Goal: Obtain resource: Download file/media

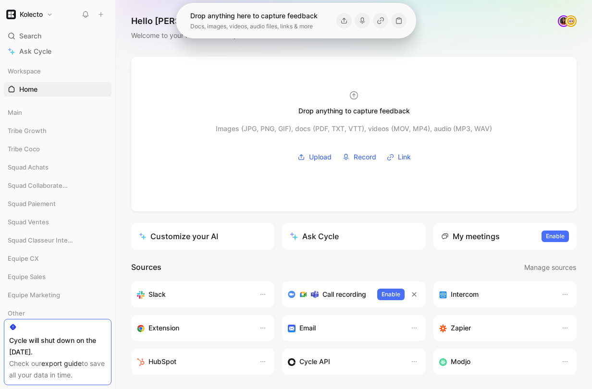
click at [253, 50] on div "Hello [PERSON_NAME] ❄️ MAKER Welcome to your Kolecto’s workspace" at bounding box center [354, 28] width 476 height 57
click at [25, 165] on span "Squad Achats" at bounding box center [28, 167] width 41 height 10
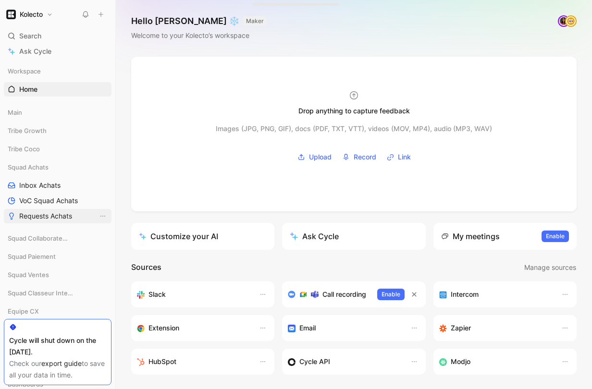
click at [40, 210] on link "Requests Achats" at bounding box center [58, 216] width 108 height 14
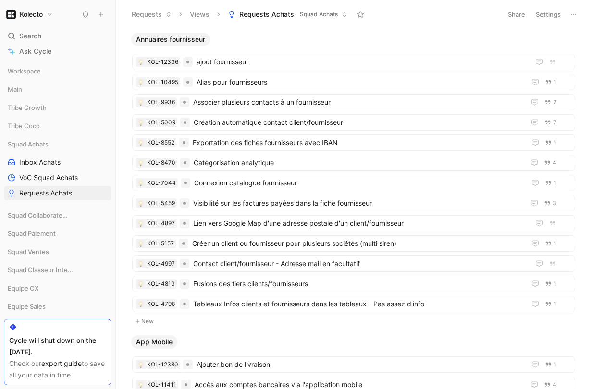
click at [571, 12] on icon at bounding box center [574, 15] width 8 height 8
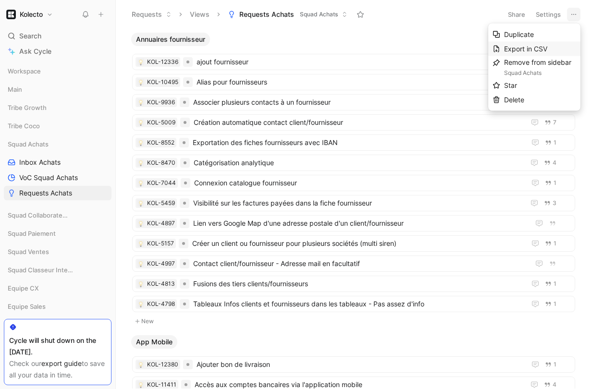
click at [519, 51] on span "Export in CSV" at bounding box center [525, 49] width 43 height 8
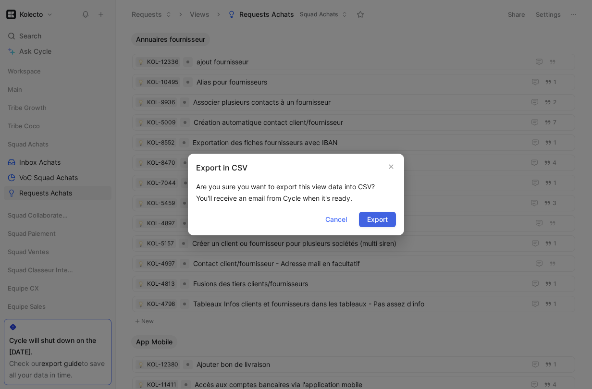
click at [380, 224] on span "Export" at bounding box center [377, 220] width 21 height 12
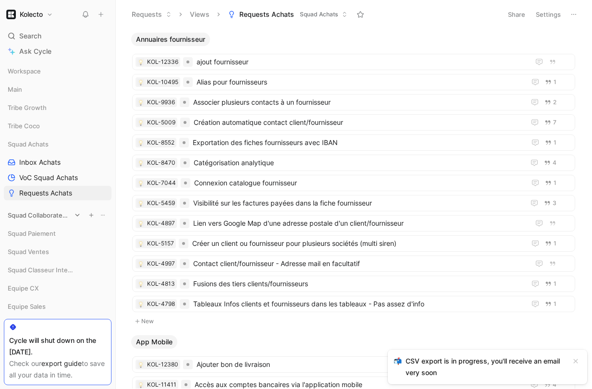
click at [47, 217] on span "Squad Collaborateurs" at bounding box center [39, 215] width 63 height 10
click at [54, 238] on link "Inbox Collaborateurs" at bounding box center [58, 233] width 108 height 14
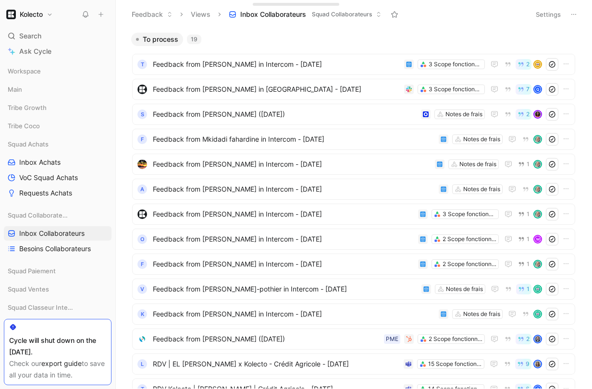
click at [577, 15] on icon at bounding box center [574, 15] width 8 height 8
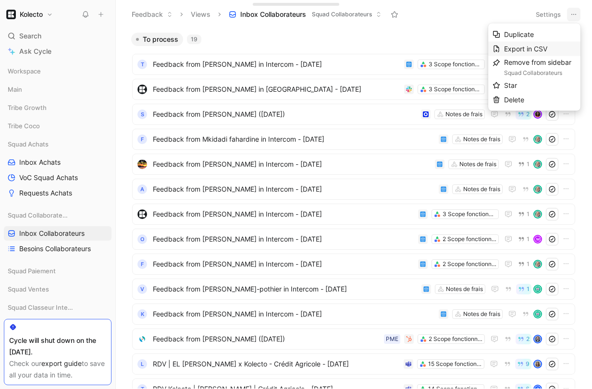
click at [534, 46] on span "Export in CSV" at bounding box center [525, 49] width 43 height 8
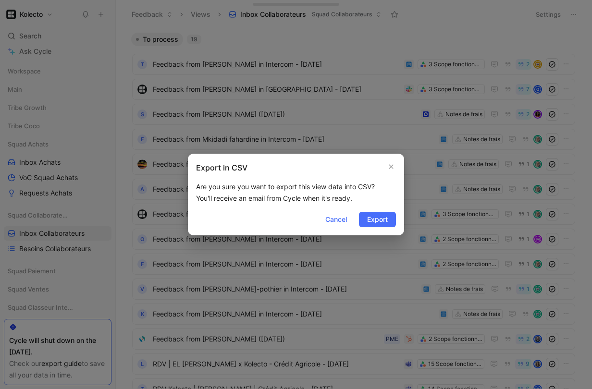
click at [132, 208] on div at bounding box center [296, 194] width 592 height 389
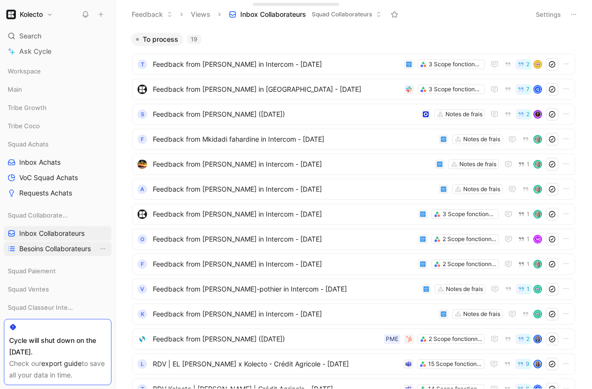
click at [61, 245] on span "Besoins Collaborateurs" at bounding box center [55, 249] width 72 height 10
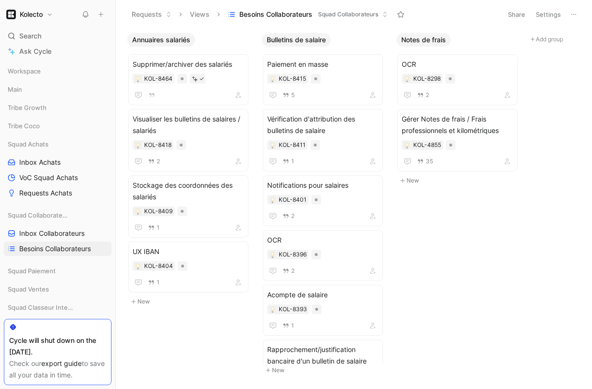
click at [575, 13] on icon at bounding box center [574, 15] width 8 height 8
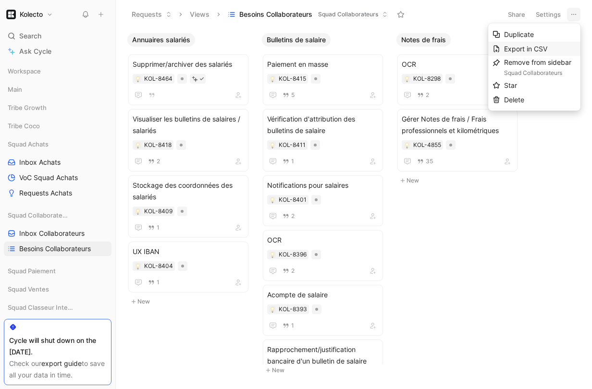
click at [537, 46] on span "Export in CSV" at bounding box center [525, 49] width 43 height 8
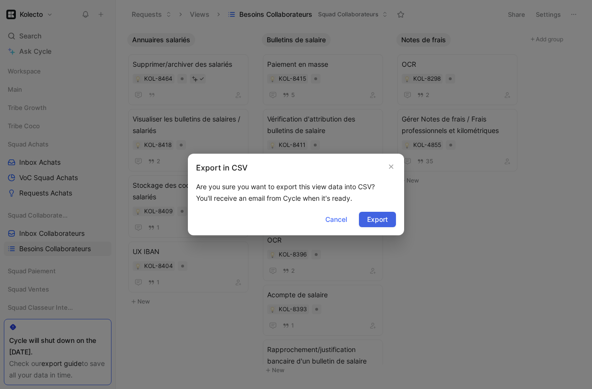
click at [382, 226] on button "Export" at bounding box center [377, 219] width 37 height 15
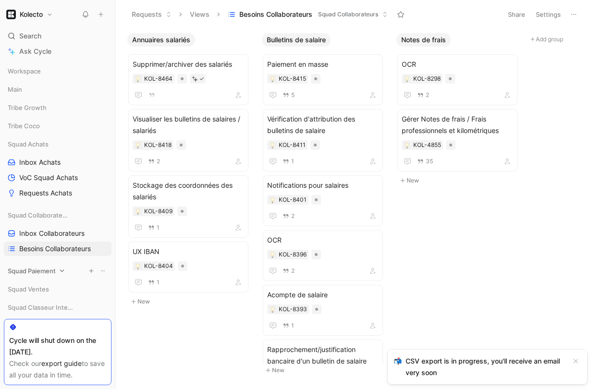
click at [51, 269] on span "Squad Paiement" at bounding box center [32, 271] width 48 height 10
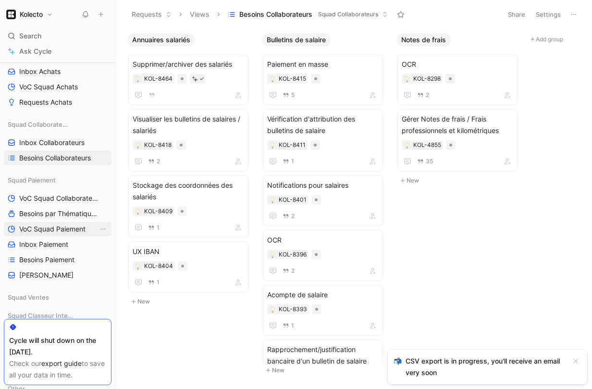
scroll to position [103, 0]
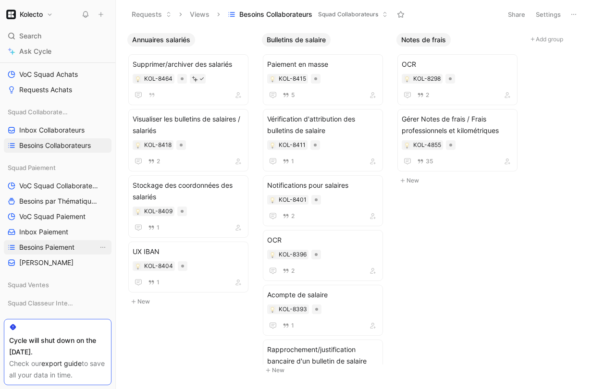
click at [51, 248] on span "Besoins Paiement" at bounding box center [46, 248] width 55 height 10
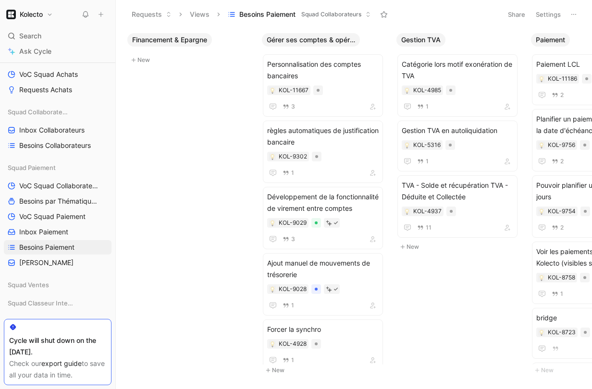
click at [573, 11] on icon at bounding box center [574, 15] width 8 height 8
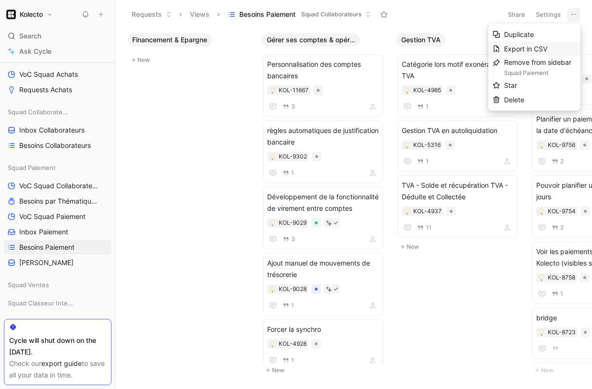
click at [529, 51] on span "Export in CSV" at bounding box center [525, 49] width 43 height 8
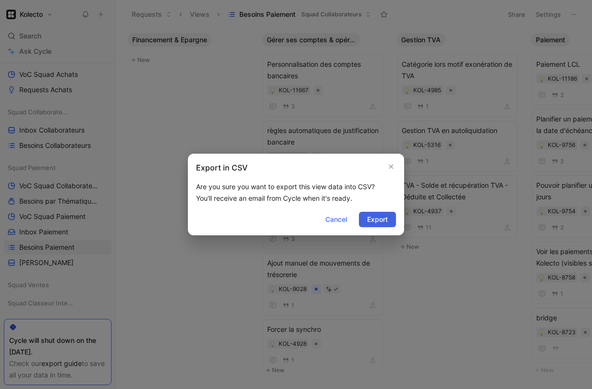
click at [374, 217] on span "Export" at bounding box center [377, 220] width 21 height 12
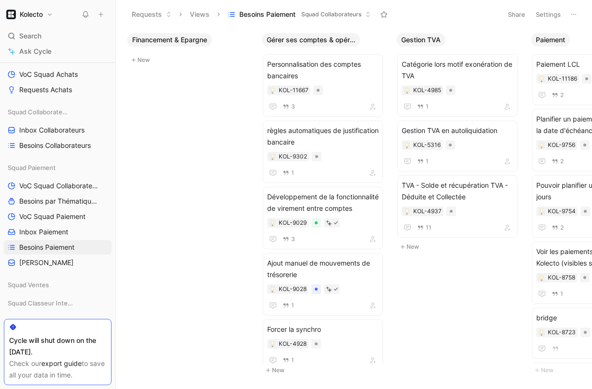
click at [575, 15] on icon at bounding box center [574, 15] width 8 height 8
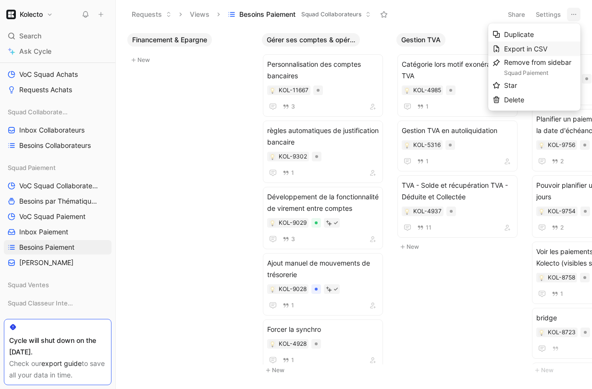
click at [528, 48] on span "Export in CSV" at bounding box center [525, 49] width 43 height 8
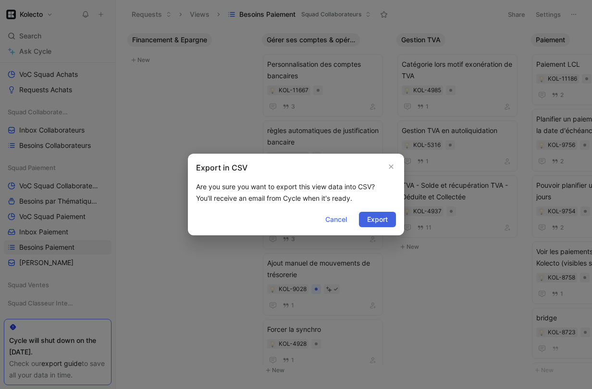
click at [390, 215] on button "Export" at bounding box center [377, 219] width 37 height 15
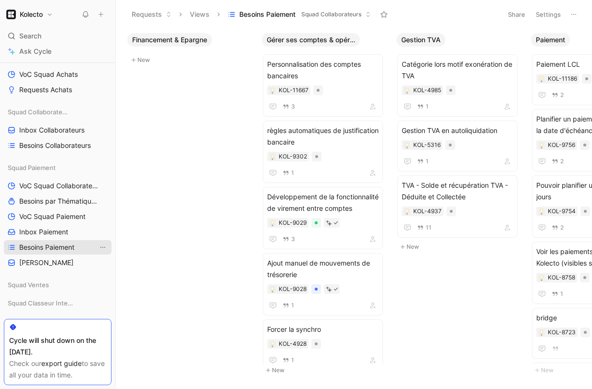
click at [99, 248] on icon "View actions" at bounding box center [103, 248] width 8 height 8
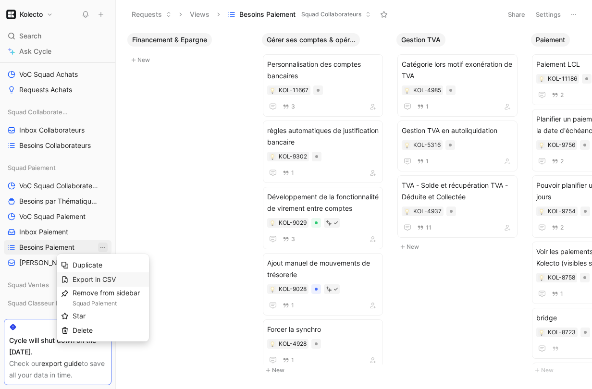
click at [99, 281] on span "Export in CSV" at bounding box center [94, 279] width 43 height 8
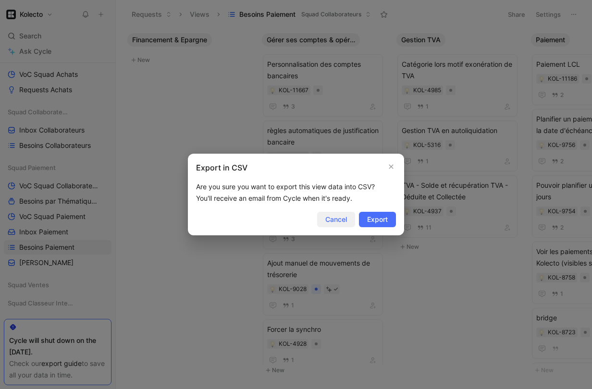
click at [322, 223] on button "Cancel" at bounding box center [336, 219] width 38 height 15
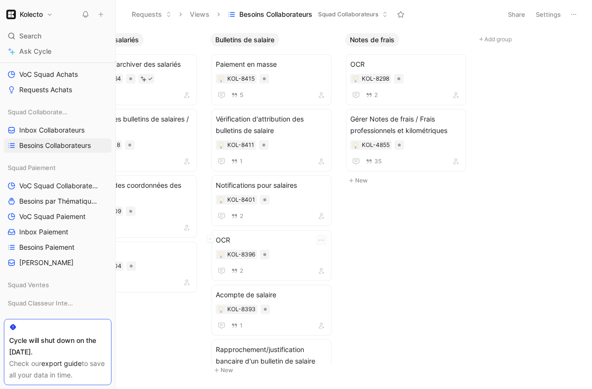
scroll to position [0, 73]
